Goal: Check status: Check status

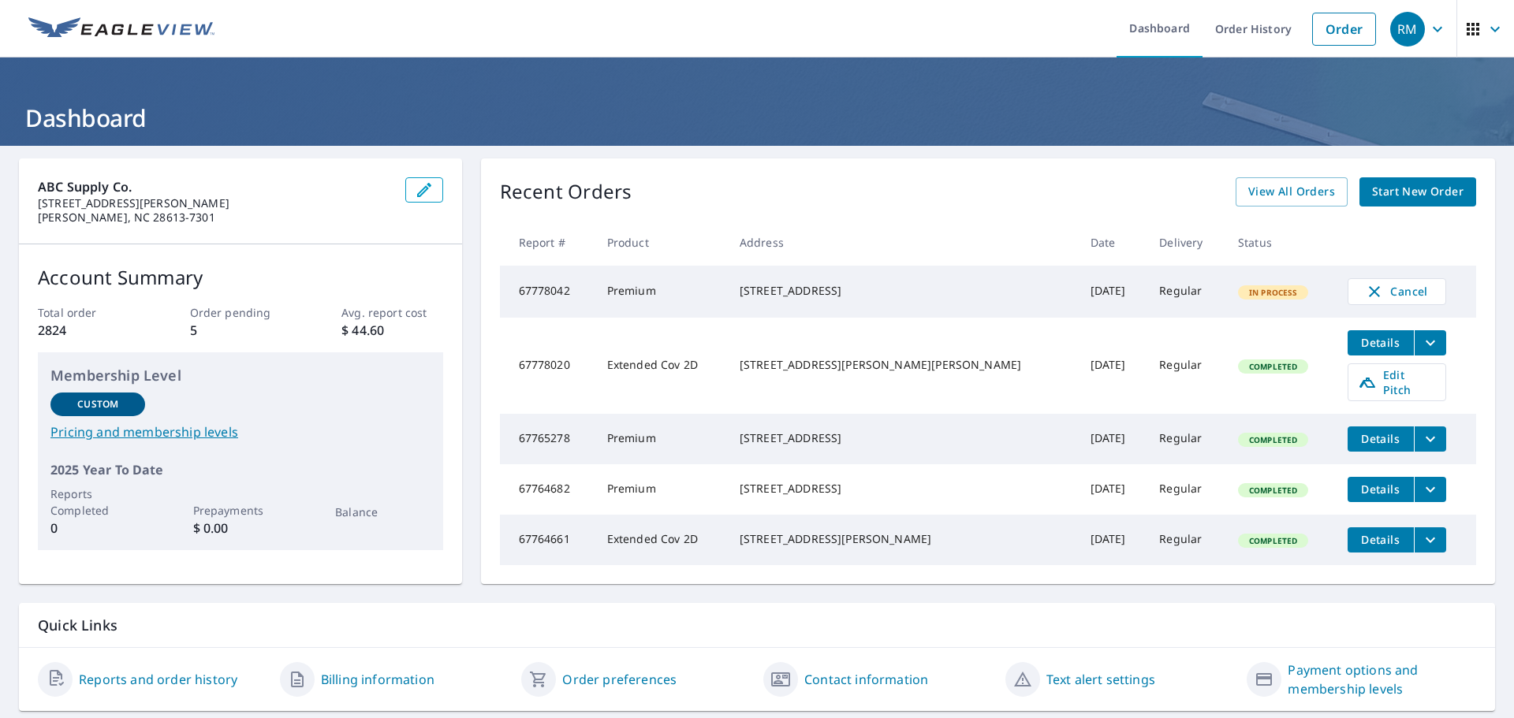
scroll to position [58, 0]
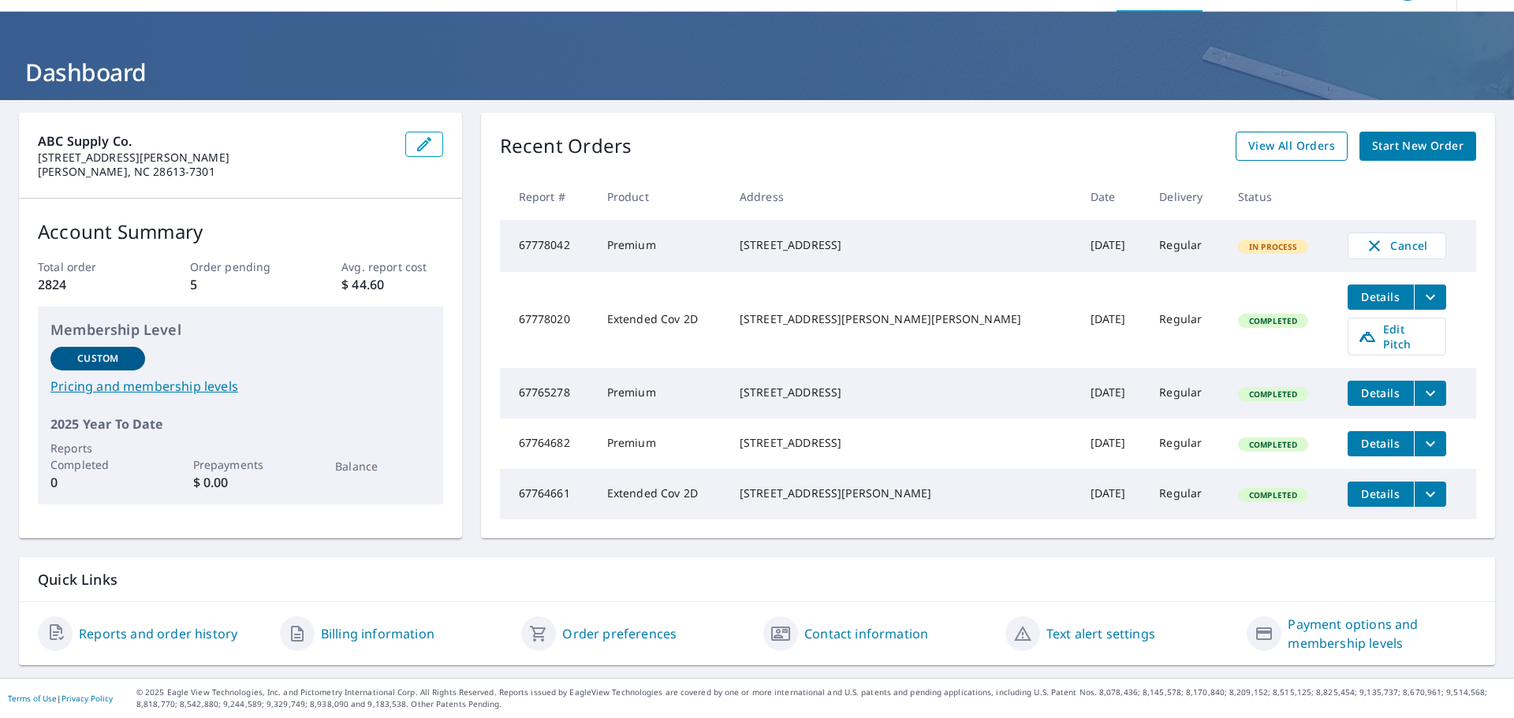
click at [1274, 139] on span "View All Orders" at bounding box center [1291, 146] width 87 height 20
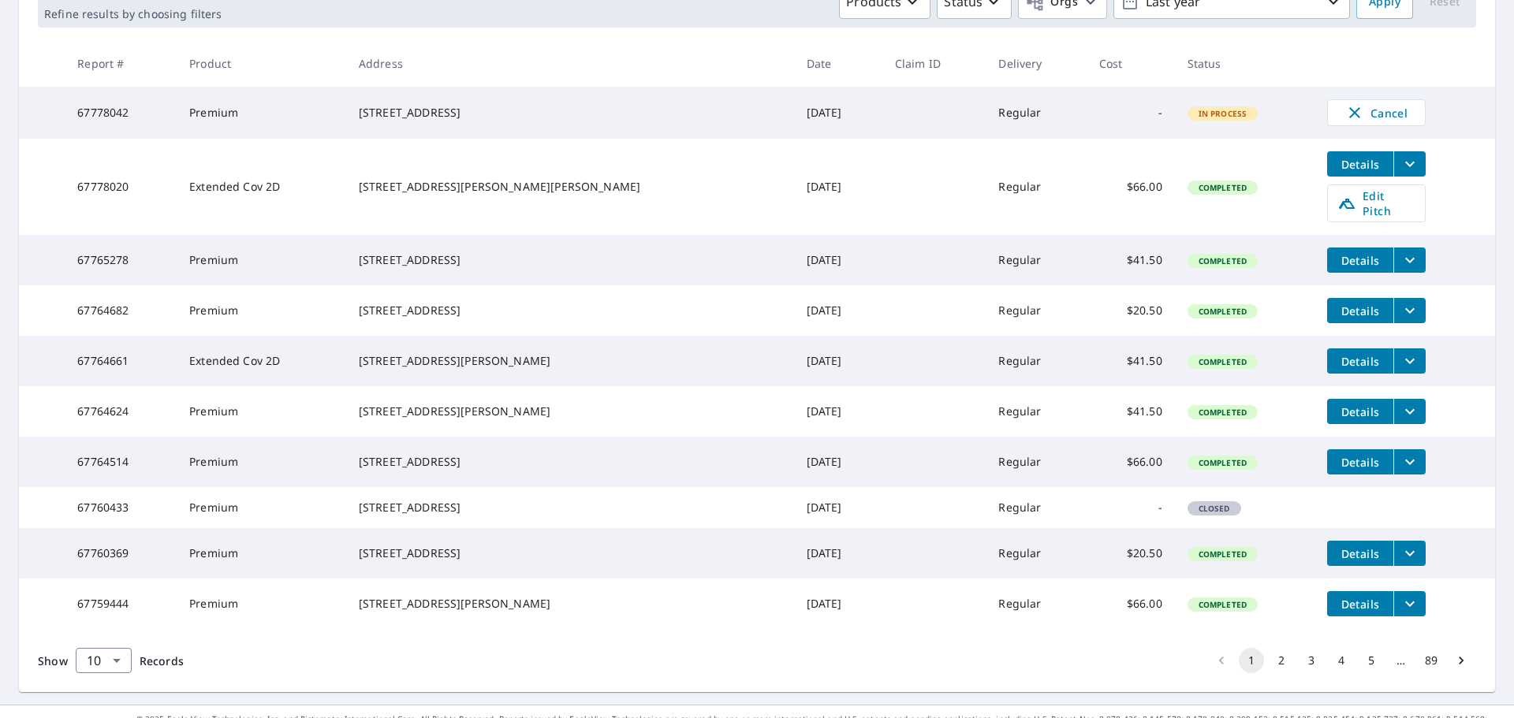
scroll to position [315, 0]
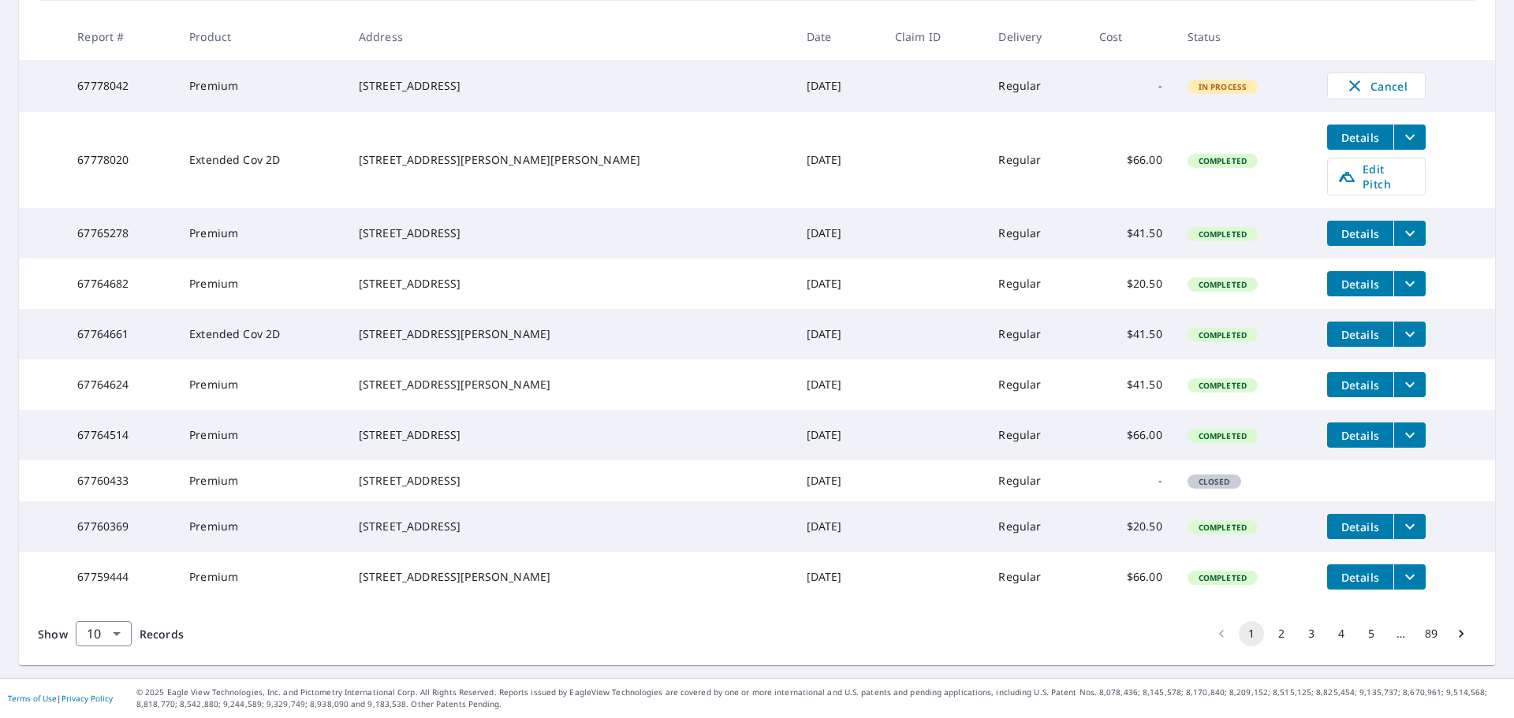
click at [1270, 646] on button "2" at bounding box center [1281, 633] width 25 height 25
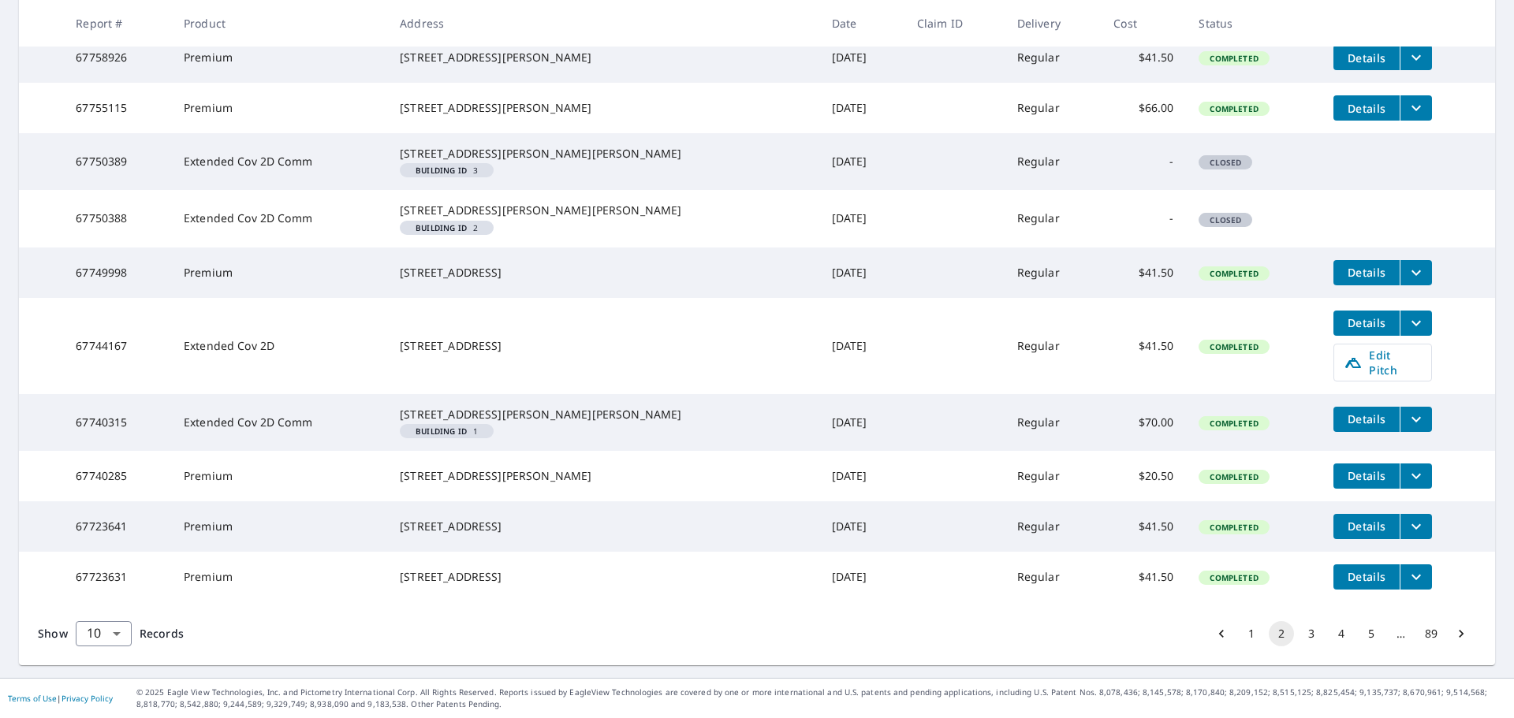
scroll to position [391, 0]
click at [1299, 632] on button "3" at bounding box center [1310, 633] width 25 height 25
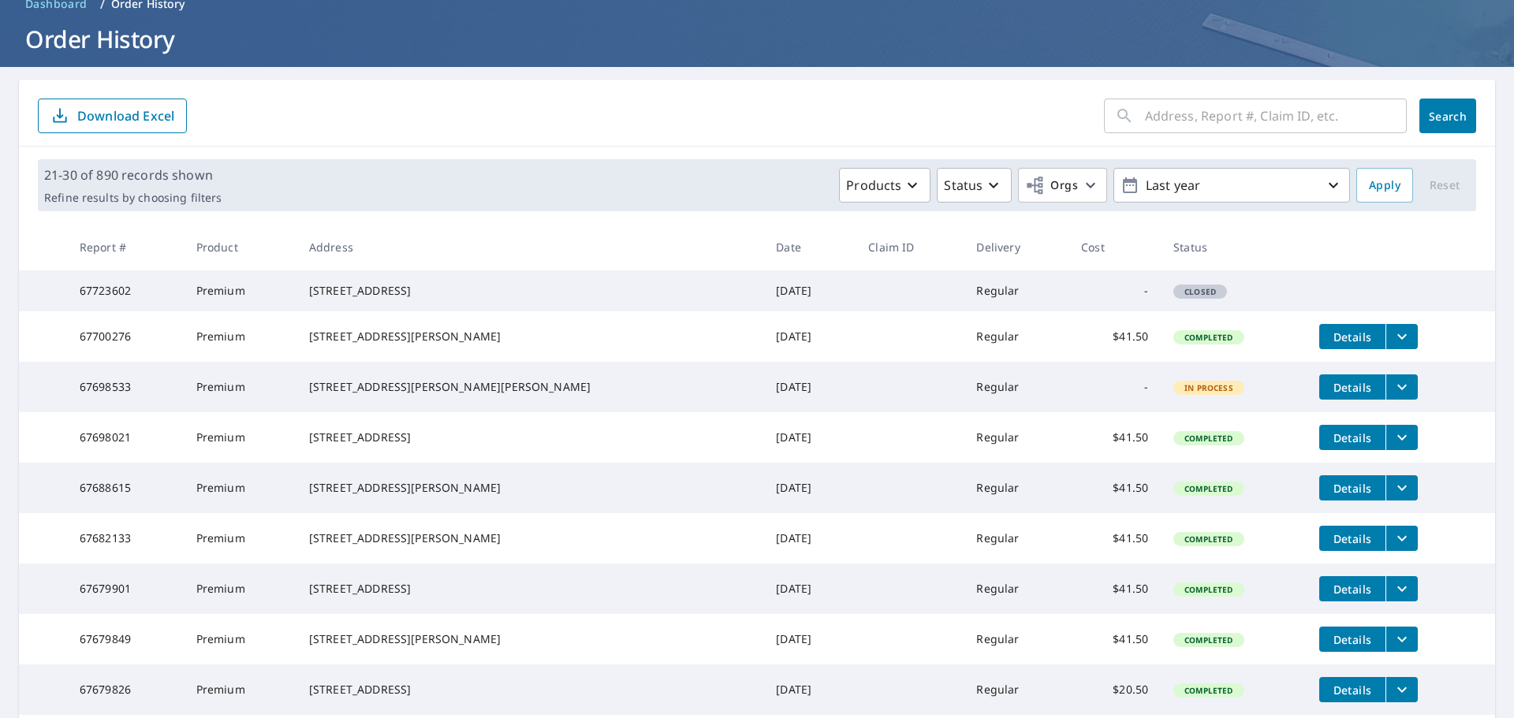
scroll to position [237, 0]
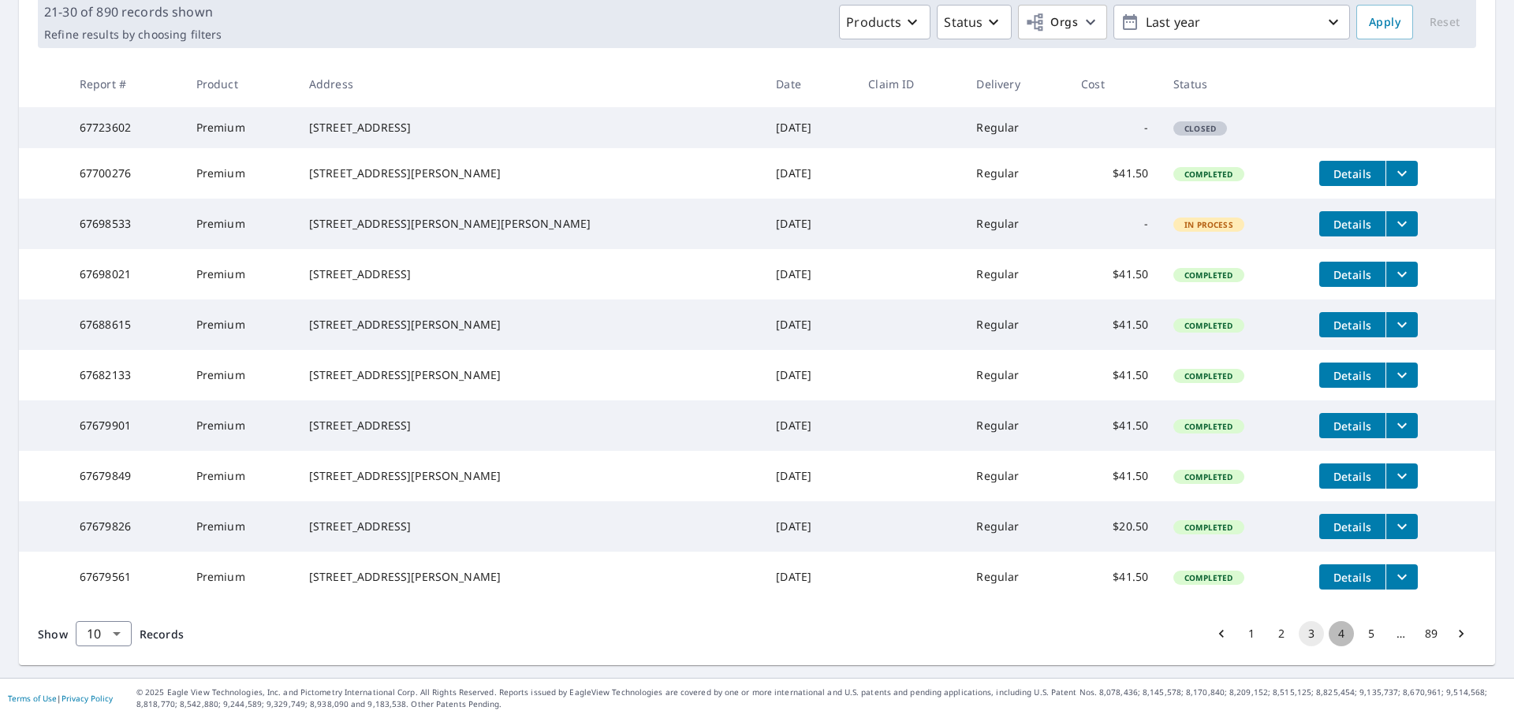
click at [1328, 635] on button "4" at bounding box center [1340, 633] width 25 height 25
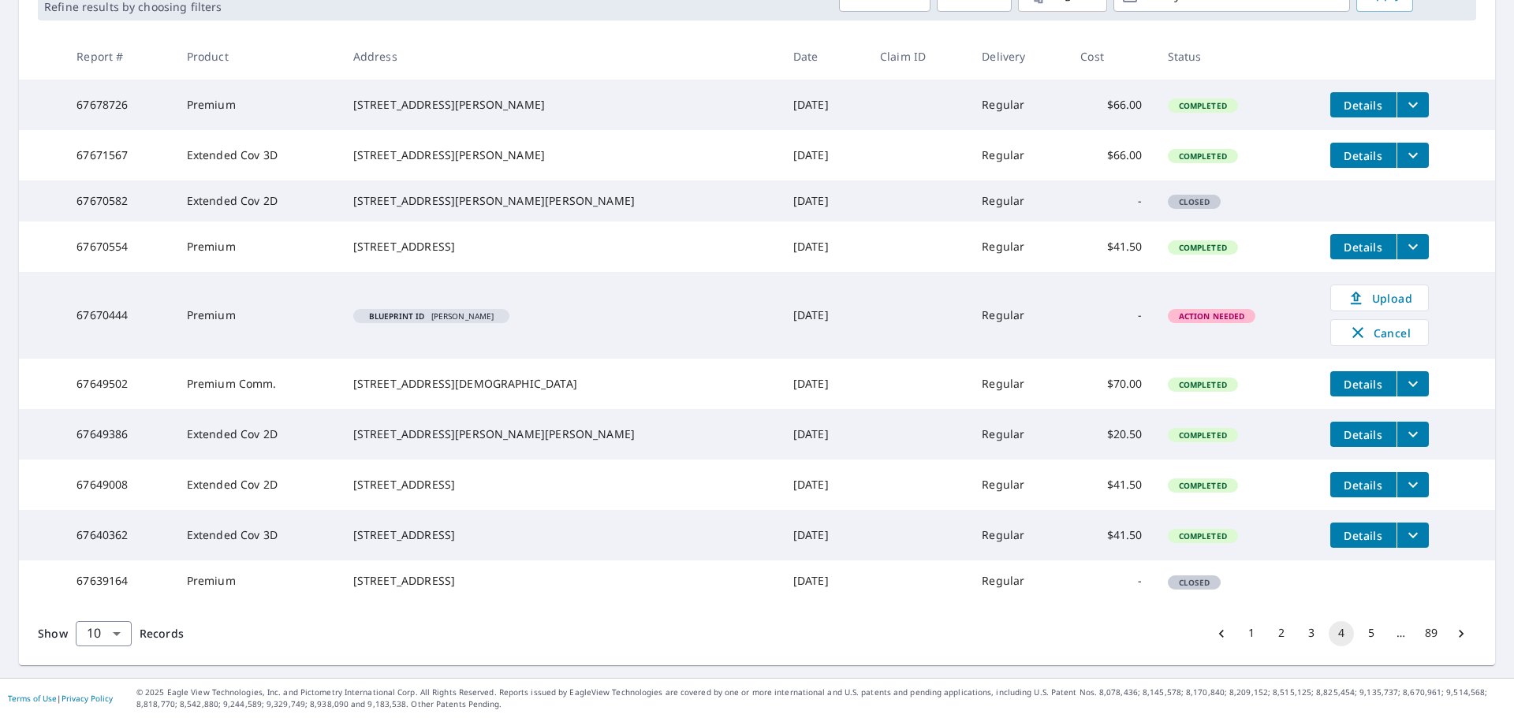
scroll to position [345, 0]
click at [1303, 630] on button "3" at bounding box center [1310, 633] width 25 height 25
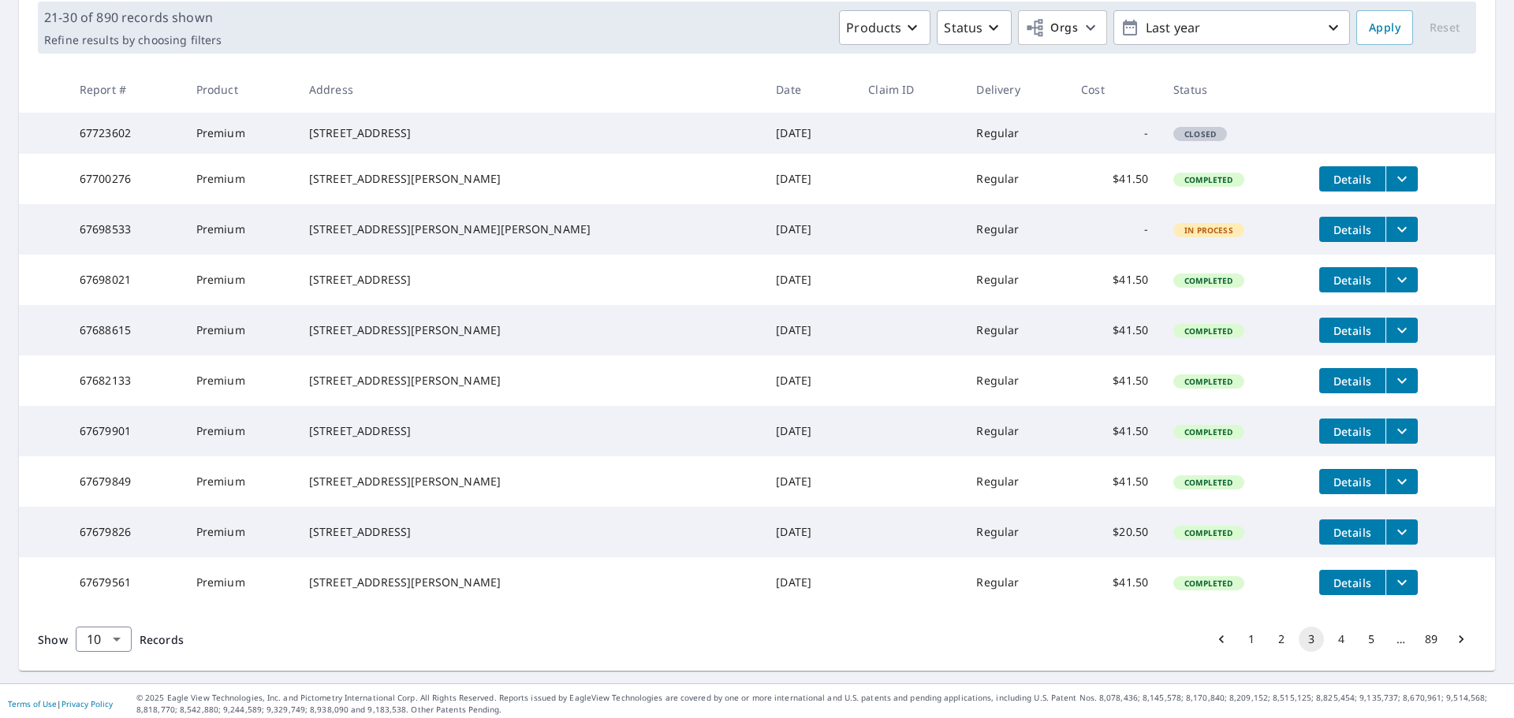
scroll to position [315, 0]
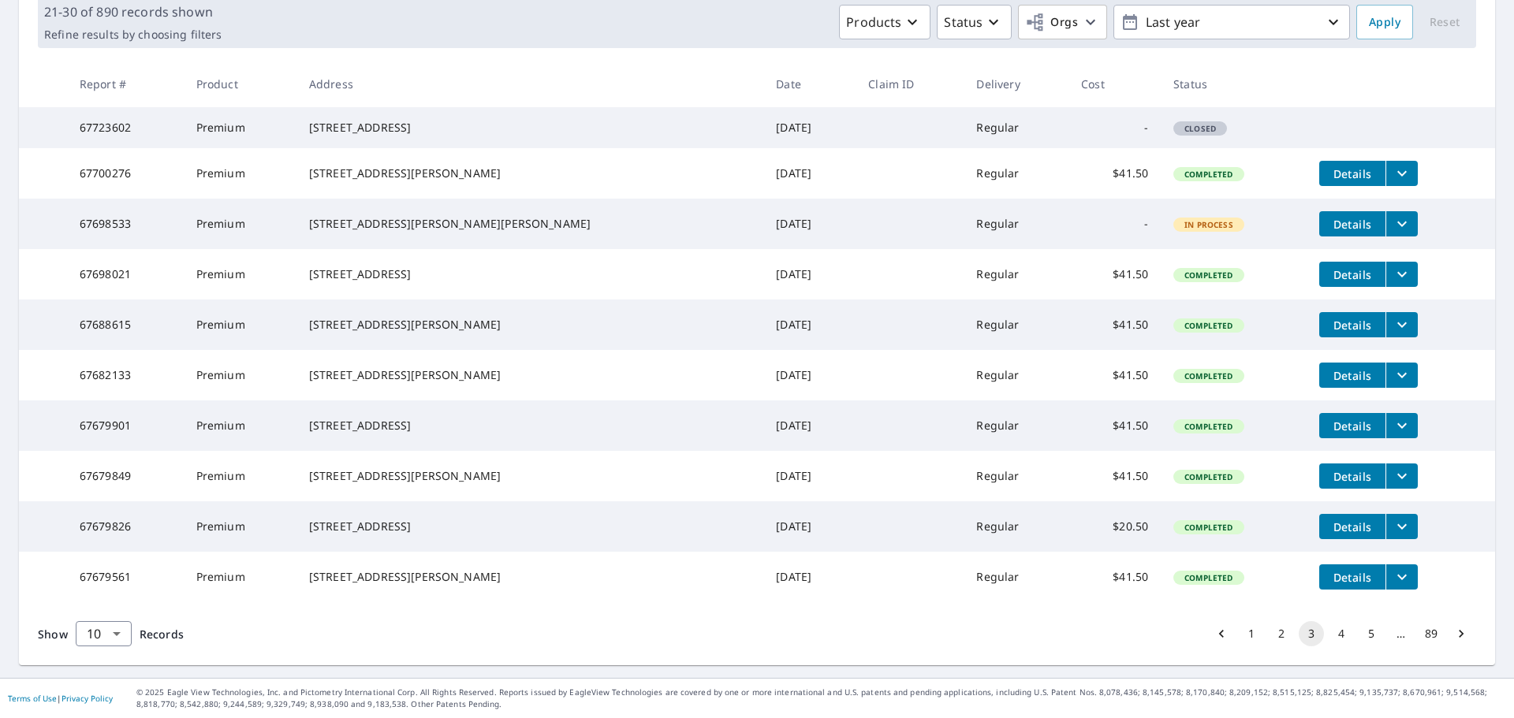
click at [1271, 635] on button "2" at bounding box center [1281, 633] width 25 height 25
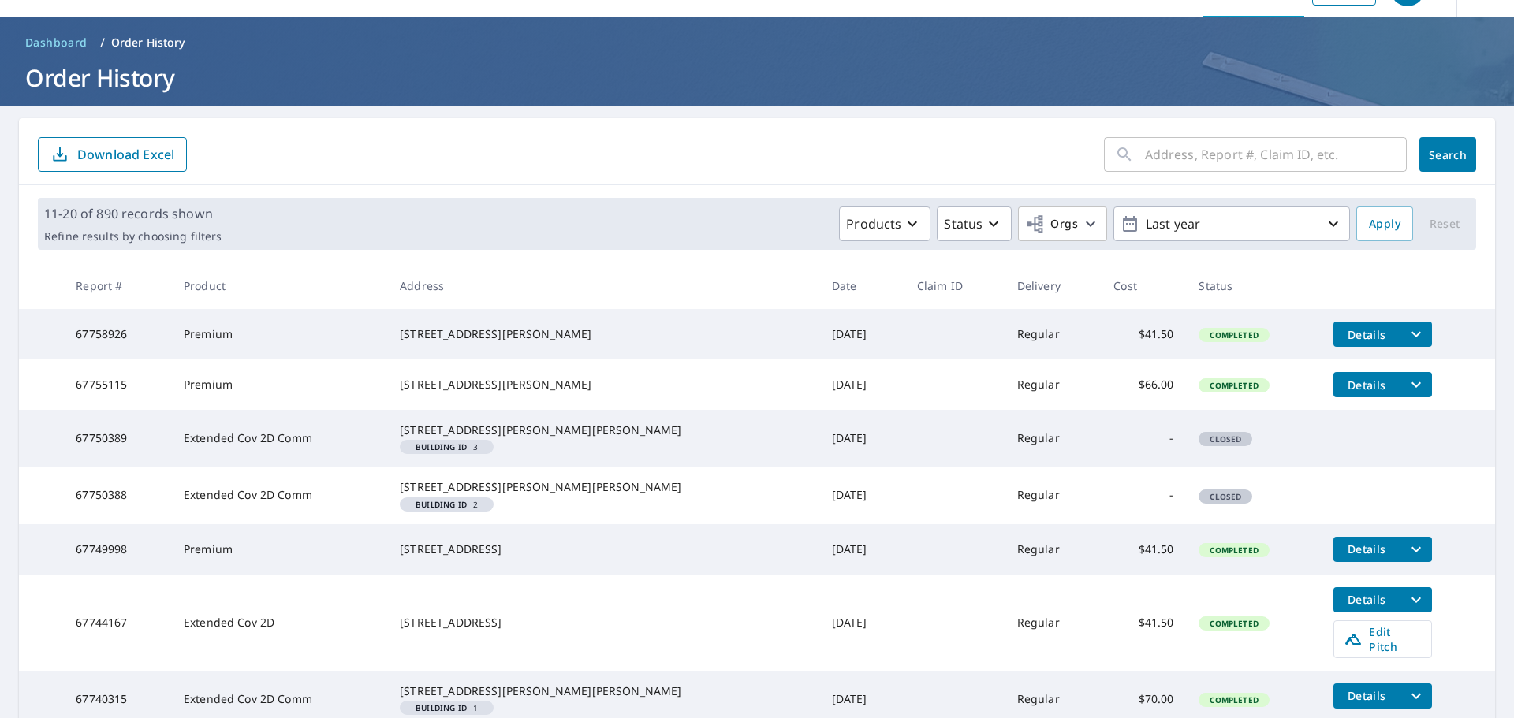
scroll to position [79, 0]
